Goal: Transaction & Acquisition: Purchase product/service

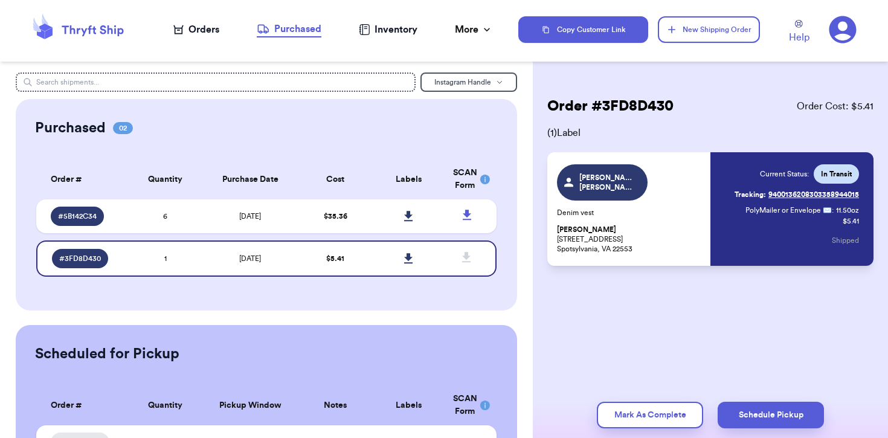
click at [185, 29] on div "Orders" at bounding box center [196, 29] width 46 height 15
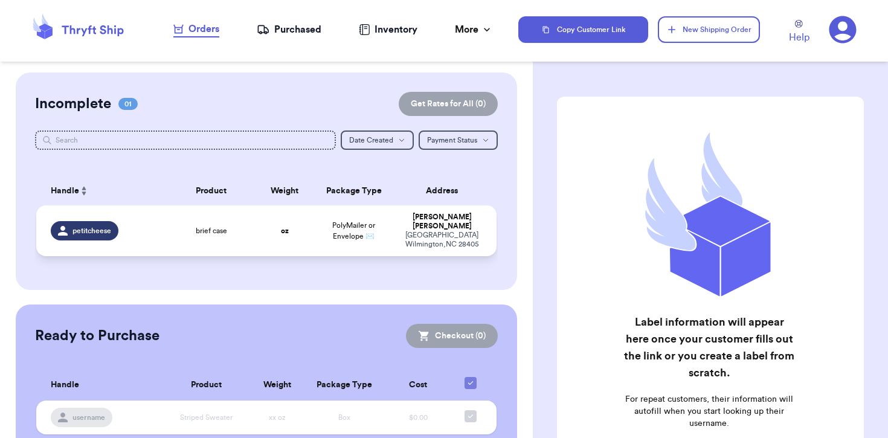
click at [350, 228] on span "PolyMailer or Envelope ✉️" at bounding box center [353, 231] width 43 height 18
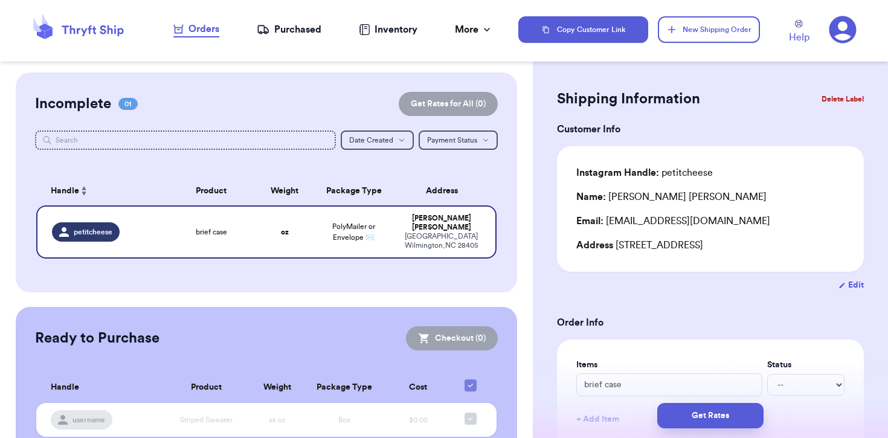
scroll to position [13, 0]
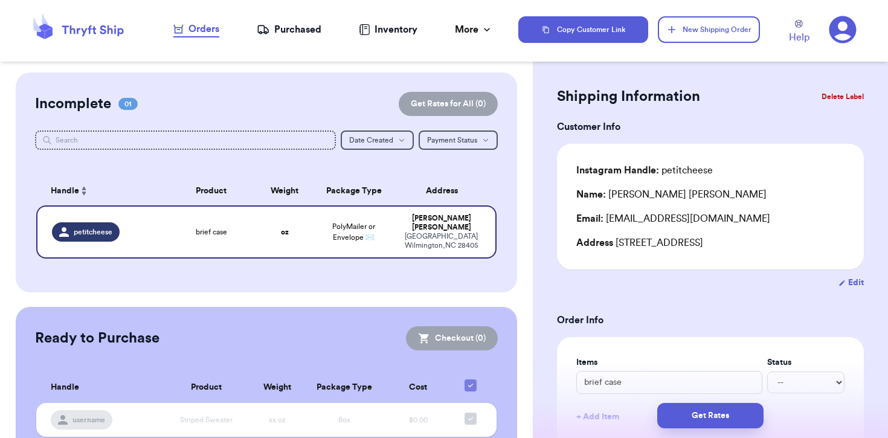
click at [295, 32] on div "Purchased" at bounding box center [289, 29] width 65 height 15
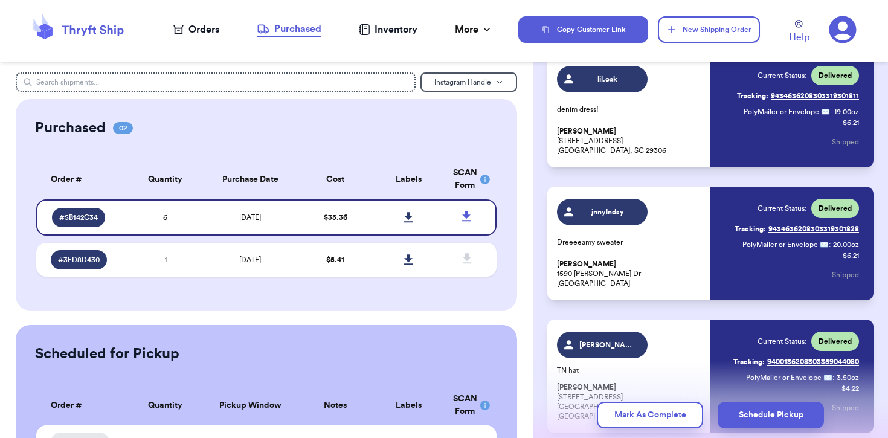
scroll to position [589, 0]
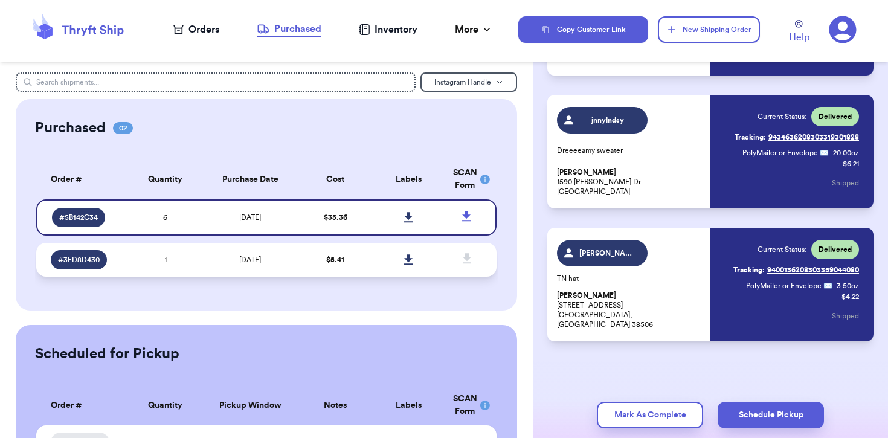
click at [269, 257] on td "[DATE]" at bounding box center [250, 260] width 97 height 34
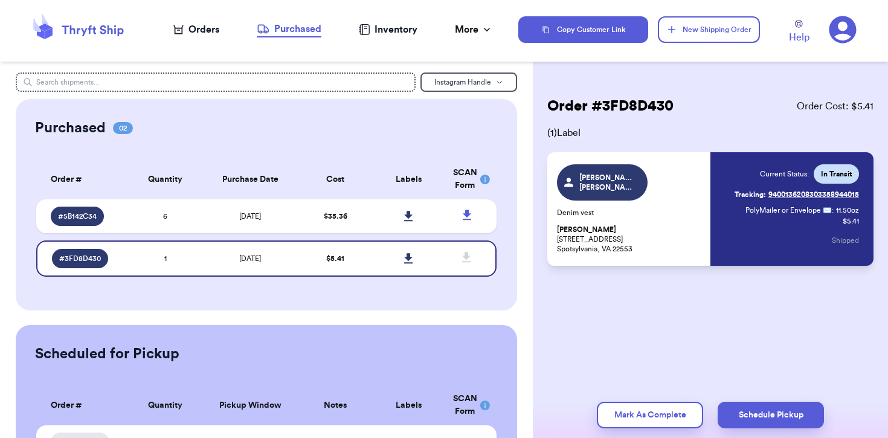
click at [193, 42] on nav "Orders Purchased Inventory More Stats Completed Orders" at bounding box center [333, 30] width 370 height 40
click at [212, 19] on nav "Orders Purchased Inventory More Stats Completed Orders" at bounding box center [333, 30] width 370 height 40
click at [201, 28] on div "Orders" at bounding box center [196, 29] width 46 height 15
click at [204, 32] on div "Orders" at bounding box center [196, 29] width 46 height 15
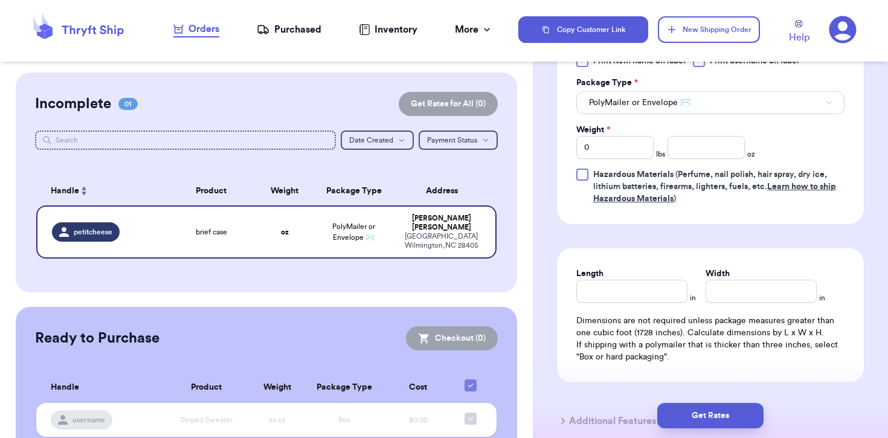
scroll to position [517, 0]
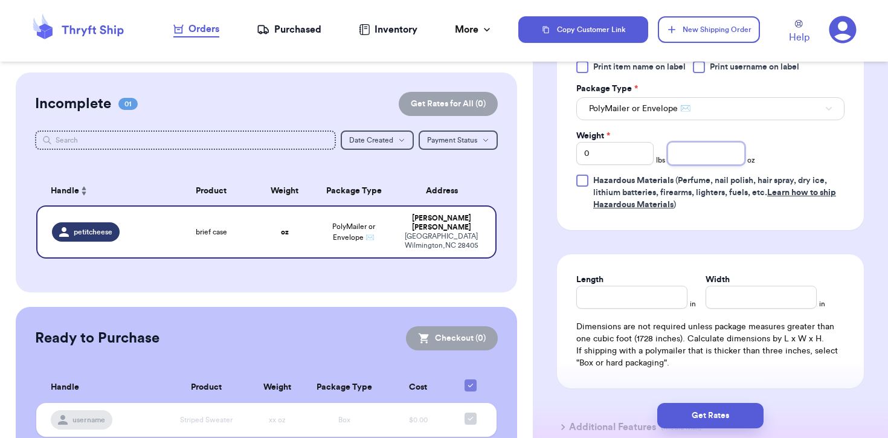
click at [696, 156] on input "number" at bounding box center [706, 153] width 77 height 23
type input "17.5"
click at [702, 416] on button "Get Rates" at bounding box center [711, 415] width 106 height 25
type input "1"
type input "1.5"
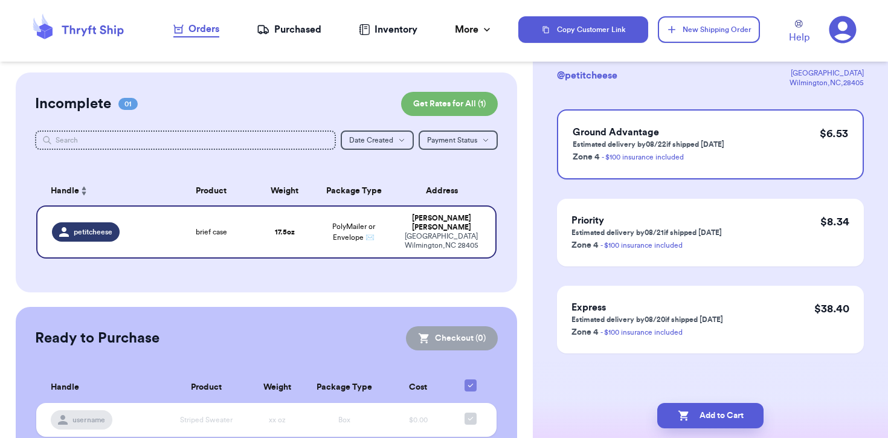
scroll to position [0, 0]
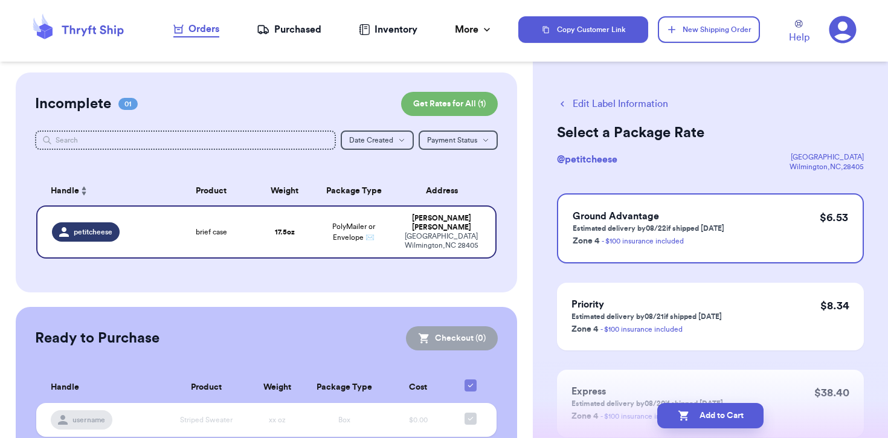
click at [707, 401] on div "Add to Cart" at bounding box center [710, 415] width 355 height 45
click at [705, 410] on button "Add to Cart" at bounding box center [711, 415] width 106 height 25
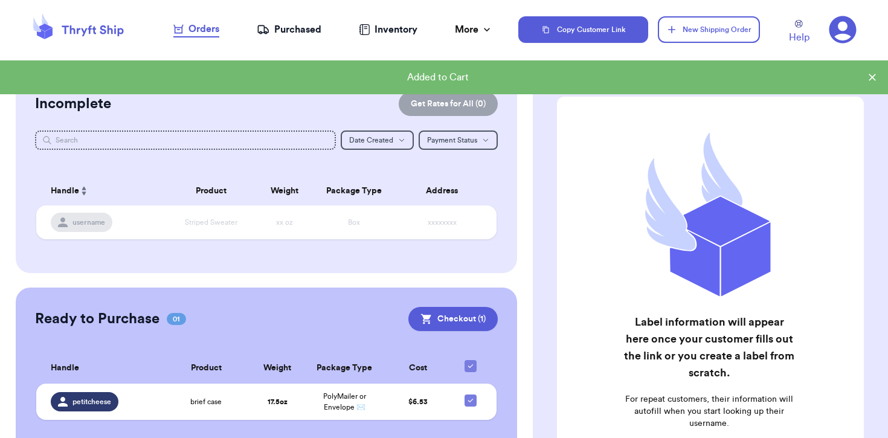
scroll to position [29, 0]
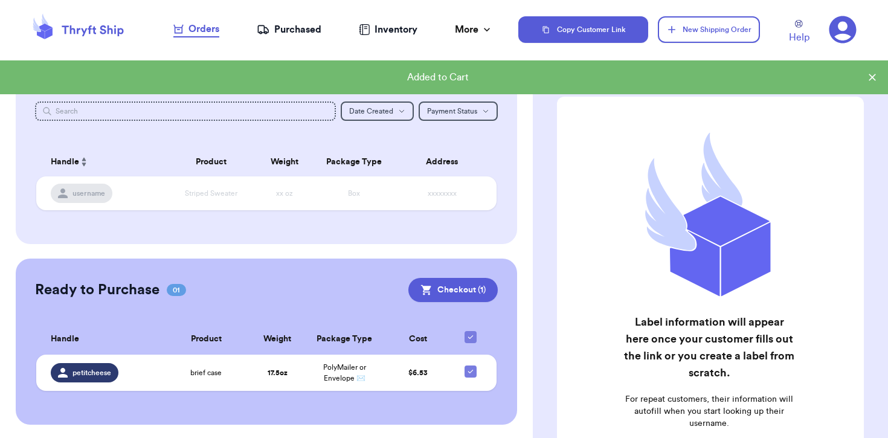
click at [451, 303] on div "Ready to Purchase 01 Checkout ( 1 ) Checkout ( 1 ) Handle Product Weight Packag…" at bounding box center [266, 342] width 501 height 166
click at [454, 293] on button "Checkout ( 1 )" at bounding box center [453, 290] width 89 height 24
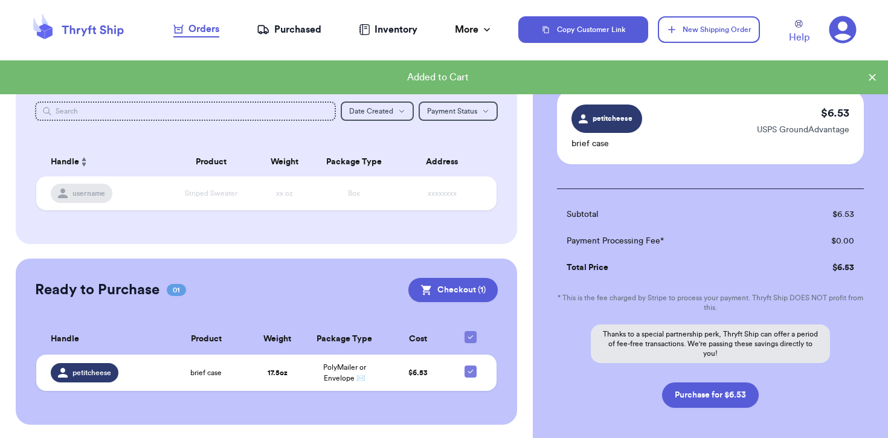
scroll to position [114, 0]
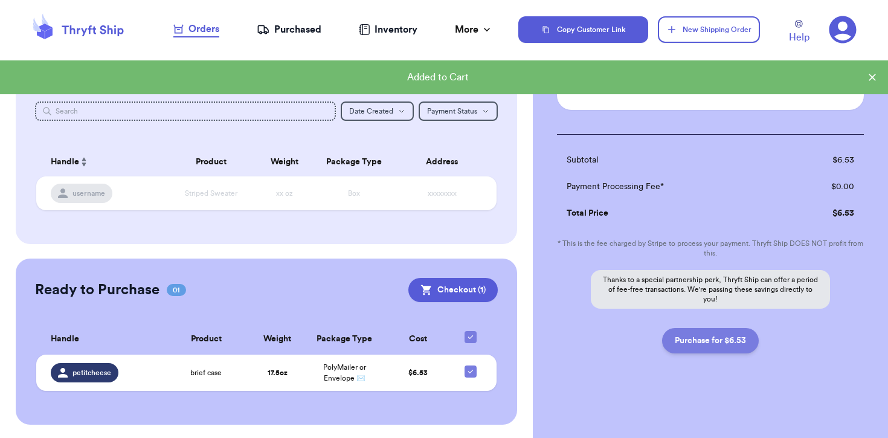
click at [723, 341] on button "Purchase for $6.53" at bounding box center [710, 340] width 97 height 25
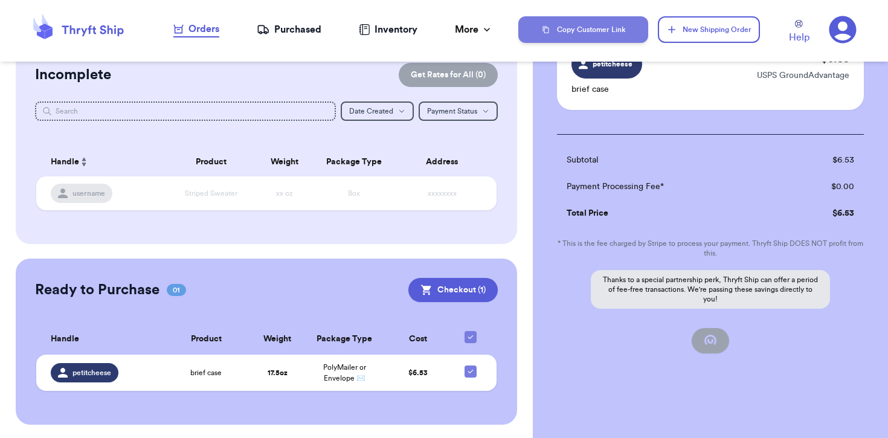
checkbox input "false"
checkbox input "true"
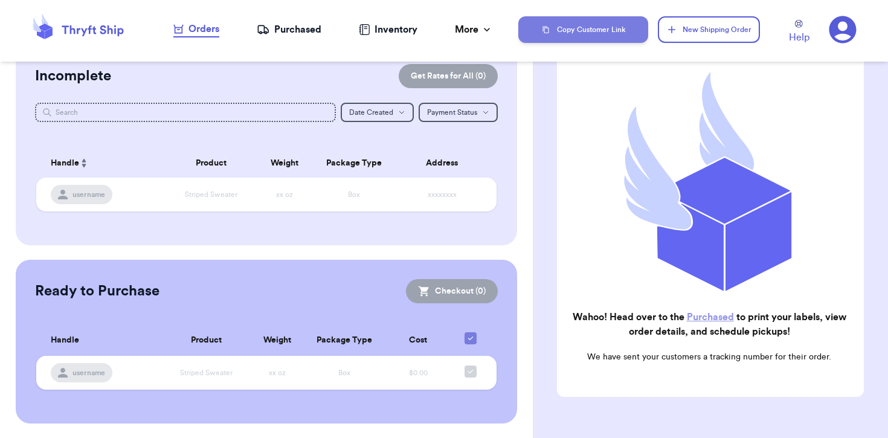
scroll to position [27, 0]
click at [301, 36] on div "Purchased" at bounding box center [289, 29] width 65 height 15
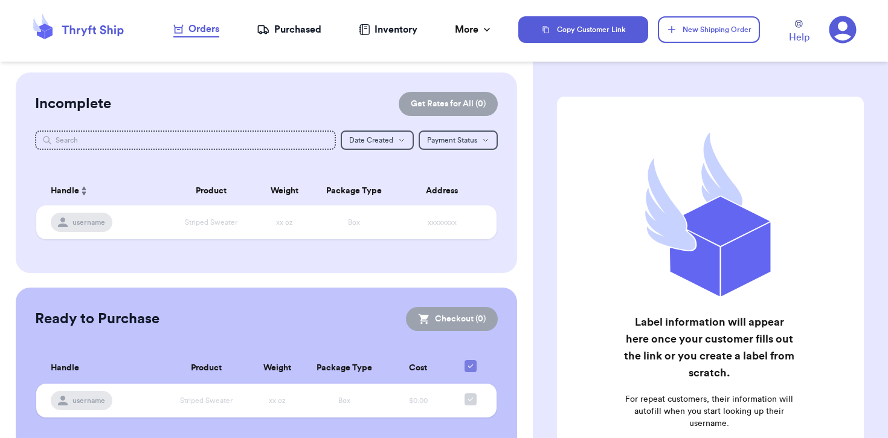
click at [288, 35] on div "Purchased" at bounding box center [289, 29] width 65 height 15
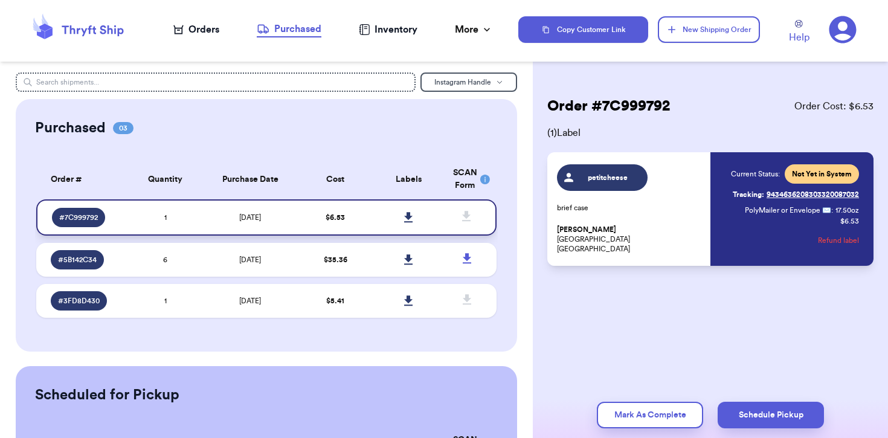
click at [409, 220] on icon at bounding box center [408, 217] width 9 height 11
